Goal: Navigation & Orientation: Go to known website

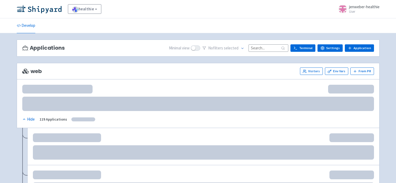
scroll to position [7, 0]
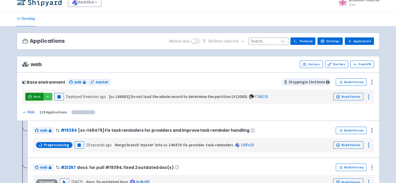
click at [36, 98] on span "Visit" at bounding box center [37, 96] width 7 height 4
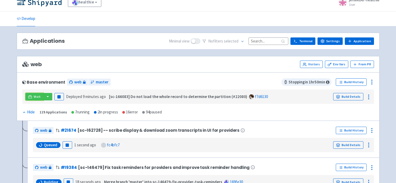
scroll to position [0, 0]
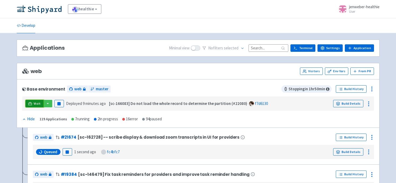
click at [32, 104] on icon at bounding box center [30, 104] width 4 height 4
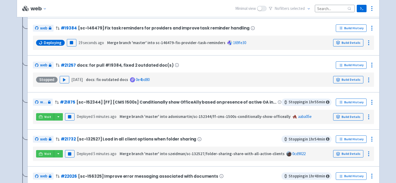
scroll to position [149, 0]
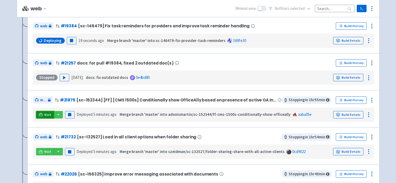
click at [44, 114] on link "Visit" at bounding box center [45, 114] width 18 height 7
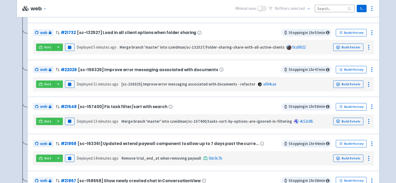
scroll to position [253, 0]
click at [45, 123] on span "Visit" at bounding box center [47, 121] width 7 height 4
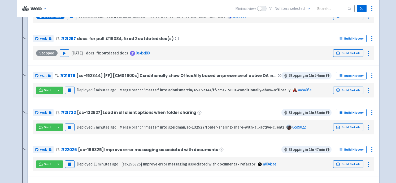
scroll to position [0, 0]
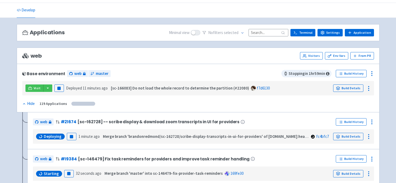
scroll to position [16, 0]
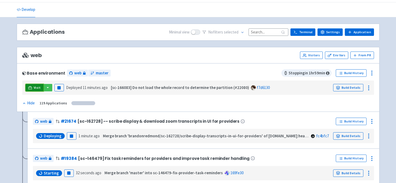
click at [34, 89] on span "Visit" at bounding box center [37, 87] width 7 height 4
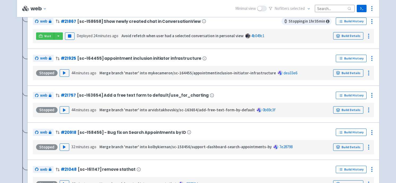
scroll to position [414, 0]
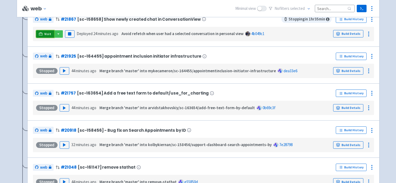
click at [41, 36] on icon at bounding box center [41, 34] width 4 height 4
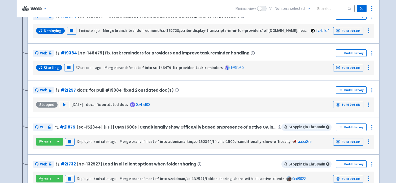
scroll to position [137, 0]
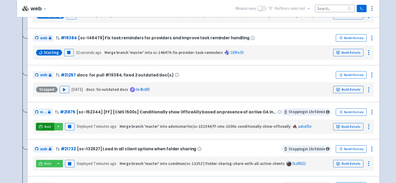
click at [45, 128] on span "Visit" at bounding box center [47, 126] width 7 height 4
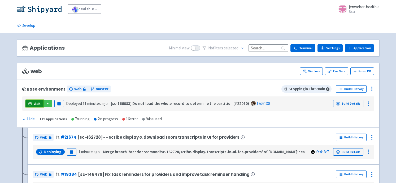
click at [39, 104] on span "Visit" at bounding box center [37, 103] width 7 height 4
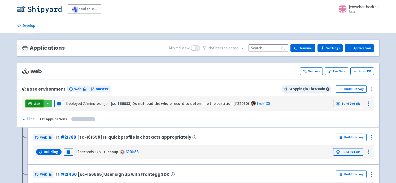
click at [32, 104] on icon at bounding box center [30, 103] width 4 height 3
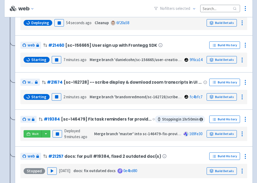
scroll to position [126, 0]
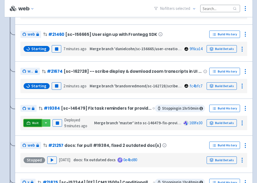
click at [31, 122] on link "Visit" at bounding box center [33, 122] width 18 height 7
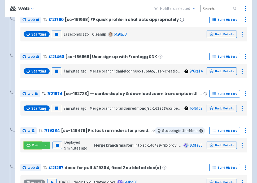
scroll to position [0, 0]
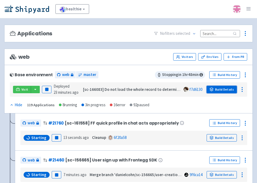
click at [213, 88] on icon at bounding box center [211, 89] width 4 height 4
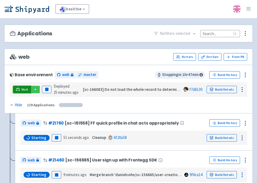
click at [24, 89] on span "Visit" at bounding box center [24, 89] width 7 height 4
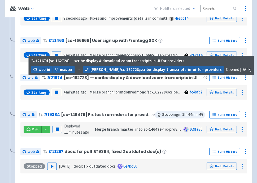
scroll to position [222, 0]
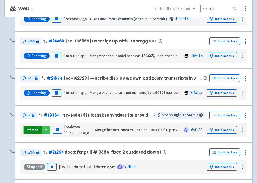
click at [32, 130] on span "Visit" at bounding box center [35, 130] width 7 height 4
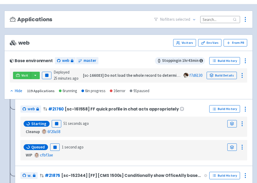
scroll to position [0, 0]
